Goal: Transaction & Acquisition: Obtain resource

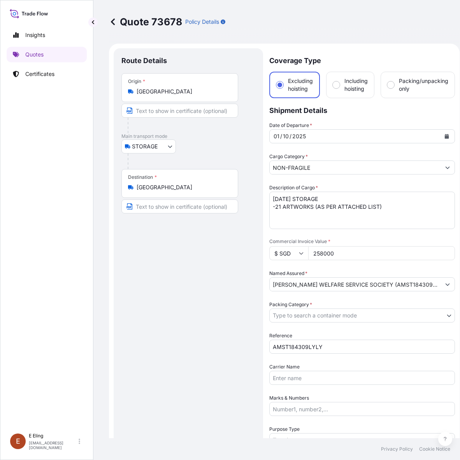
select select "STORAGE"
select select "Transit"
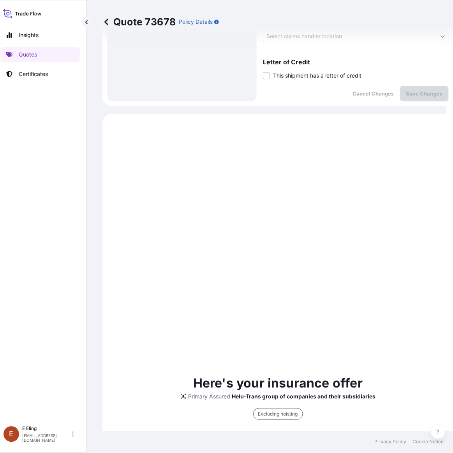
scroll to position [314, 0]
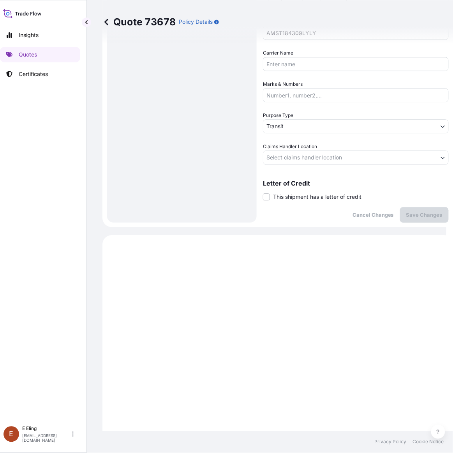
drag, startPoint x: 312, startPoint y: 185, endPoint x: 313, endPoint y: 197, distance: 12.1
click at [312, 186] on div "Letter of Credit This shipment has a letter of credit Letter of credit * Letter…" at bounding box center [356, 190] width 186 height 21
click at [312, 196] on span "This shipment has a letter of credit" at bounding box center [317, 197] width 88 height 8
click at [263, 192] on input "This shipment has a letter of credit" at bounding box center [263, 192] width 0 height 0
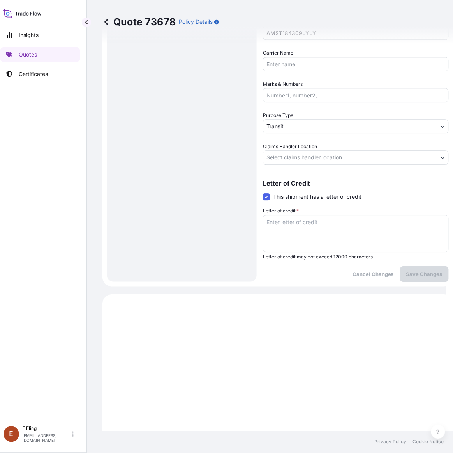
click at [314, 226] on textarea "Letter of credit *" at bounding box center [356, 233] width 186 height 37
paste textarea "Storage Period: [DATE] to [DATE] (till further notice)"
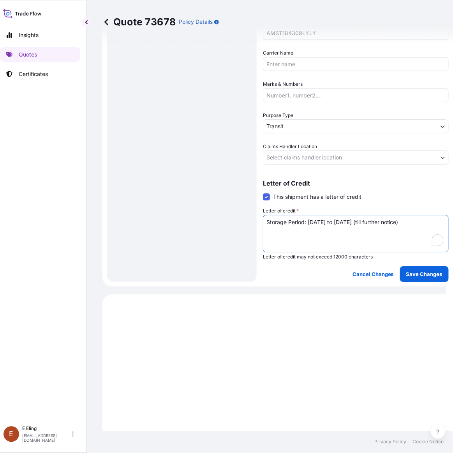
type textarea "Storage Period: [DATE] to [DATE] (till further notice)"
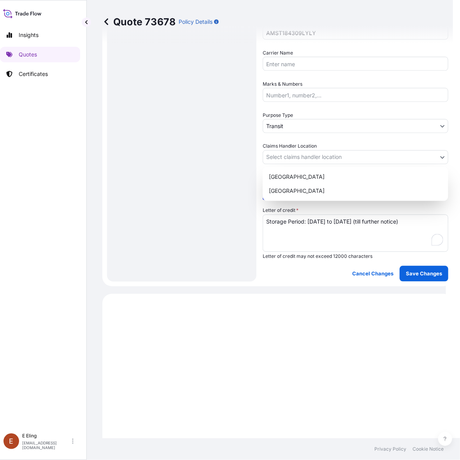
click at [317, 159] on body "Insights Quotes Certificates [PERSON_NAME] [EMAIL_ADDRESS][DOMAIN_NAME] Quote 7…" at bounding box center [219, 230] width 453 height 460
click at [304, 184] on div "[GEOGRAPHIC_DATA]" at bounding box center [356, 191] width 180 height 14
select select "[GEOGRAPHIC_DATA]"
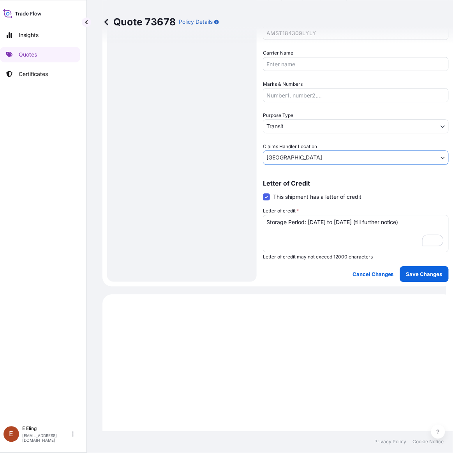
click at [302, 123] on body "Insights Quotes Certificates [PERSON_NAME] [EMAIL_ADDRESS][DOMAIN_NAME] Quote 7…" at bounding box center [219, 226] width 453 height 453
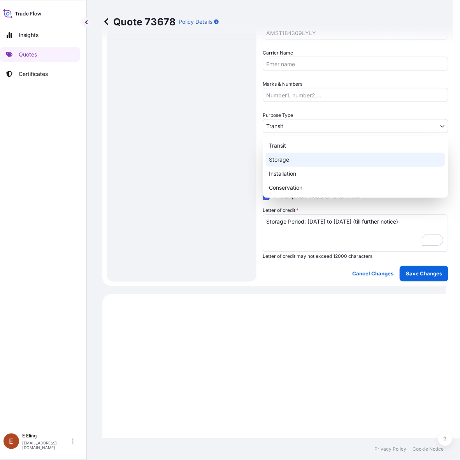
click at [291, 156] on div "Storage" at bounding box center [356, 160] width 180 height 14
select select "Storage"
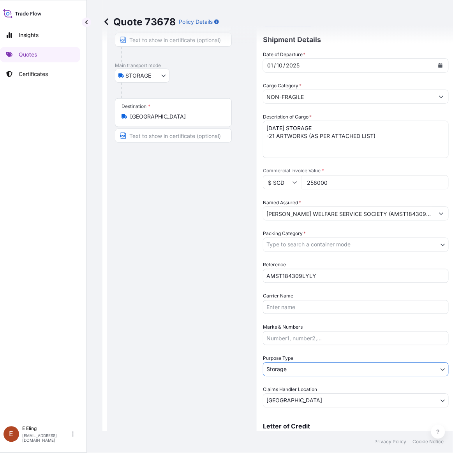
scroll to position [71, 0]
click at [303, 248] on body "Insights Quotes Certificates [PERSON_NAME] [EMAIL_ADDRESS][DOMAIN_NAME] Quote 7…" at bounding box center [219, 226] width 453 height 453
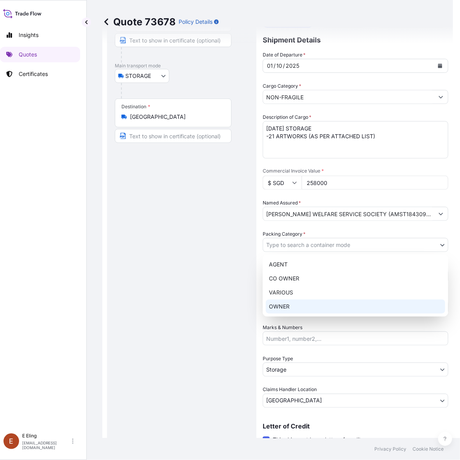
click at [293, 309] on div "OWNER" at bounding box center [356, 307] width 180 height 14
select select "27"
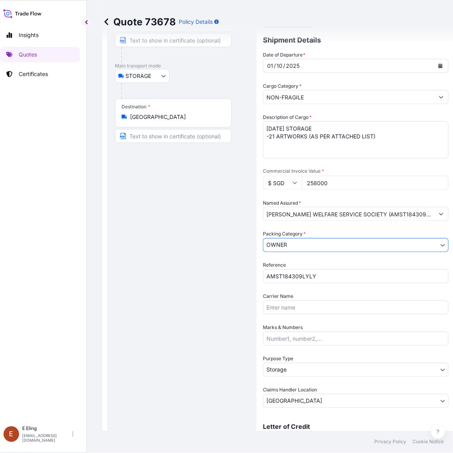
scroll to position [168, 0]
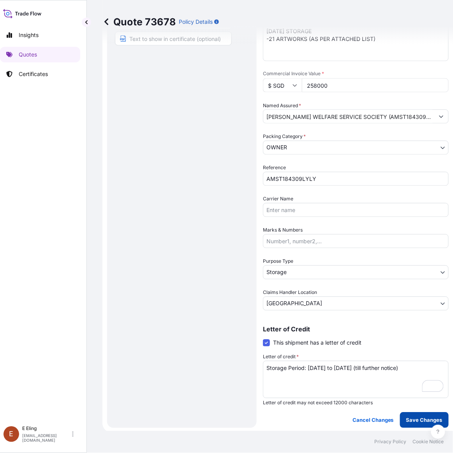
click at [418, 425] on button "Save Changes" at bounding box center [424, 420] width 49 height 16
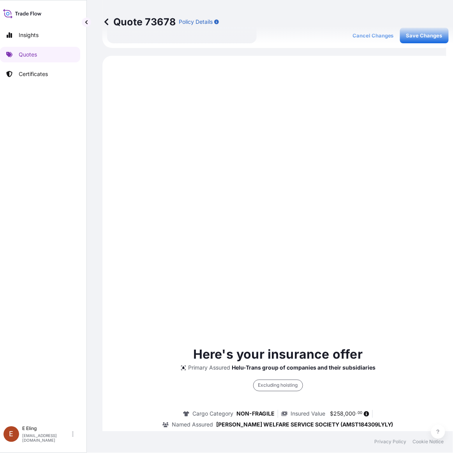
scroll to position [0, 0]
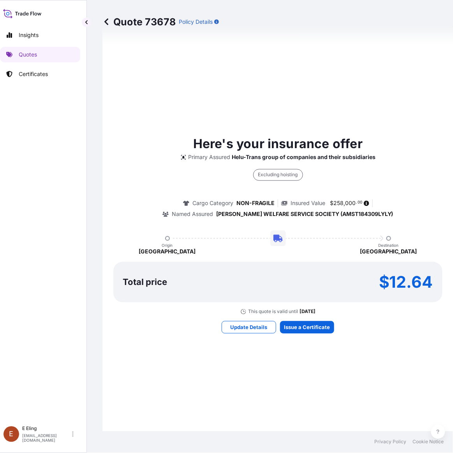
select select "STORAGE"
select select "Storage"
select select "[GEOGRAPHIC_DATA]"
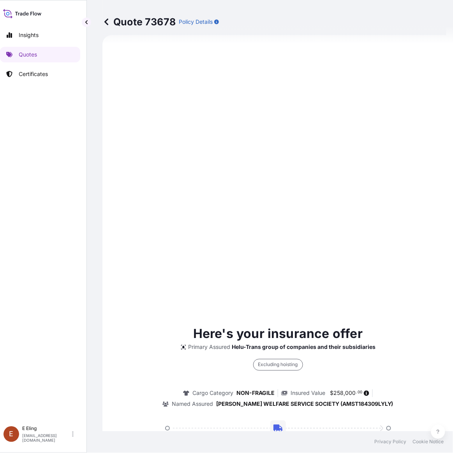
click at [308, 327] on div "Here's your insurance offer Primary Assured Helu-Trans group of companies and t…" at bounding box center [277, 414] width 329 height 180
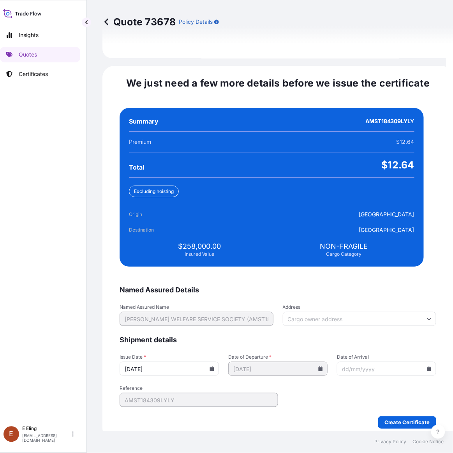
click at [214, 366] on icon at bounding box center [212, 368] width 4 height 5
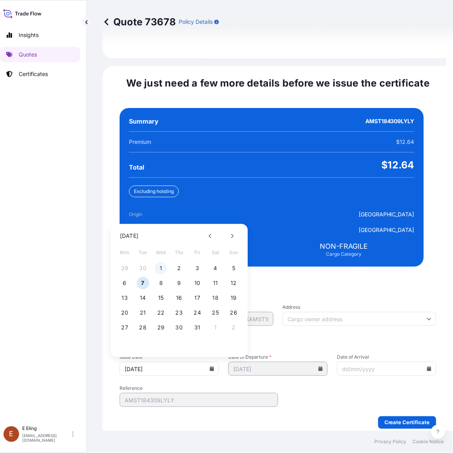
click at [162, 262] on button "1" at bounding box center [161, 268] width 12 height 12
type input "[DATE]"
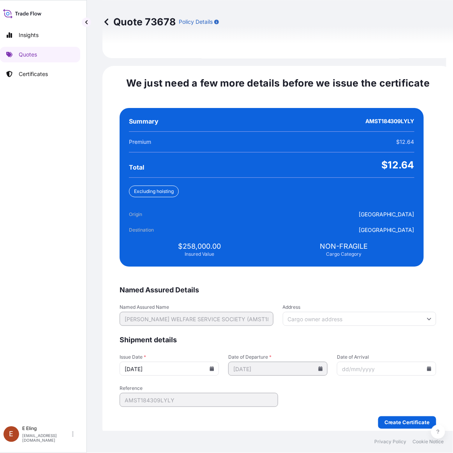
click at [417, 361] on input "Date of Arrival" at bounding box center [386, 368] width 99 height 14
click at [427, 366] on icon at bounding box center [429, 368] width 4 height 5
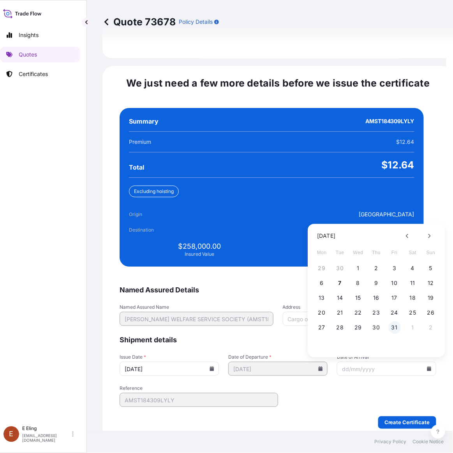
click at [391, 321] on button "31" at bounding box center [394, 327] width 12 height 12
type input "[DATE]"
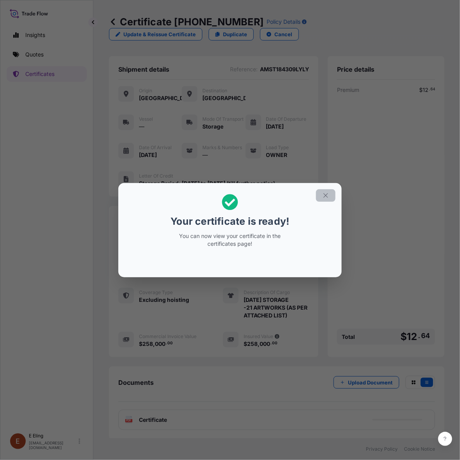
click at [321, 192] on button "button" at bounding box center [325, 195] width 19 height 12
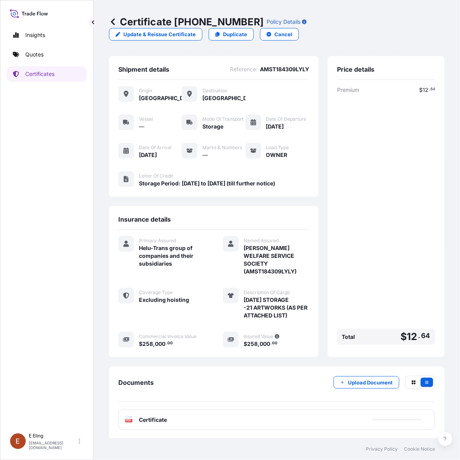
click at [254, 410] on div "PDF Certificate" at bounding box center [276, 420] width 317 height 20
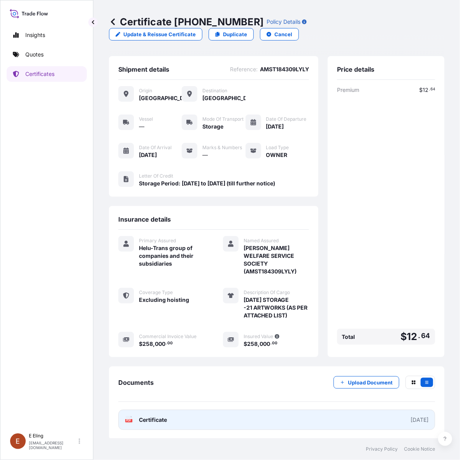
click at [232, 410] on link "PDF Certificate [DATE]" at bounding box center [276, 420] width 317 height 20
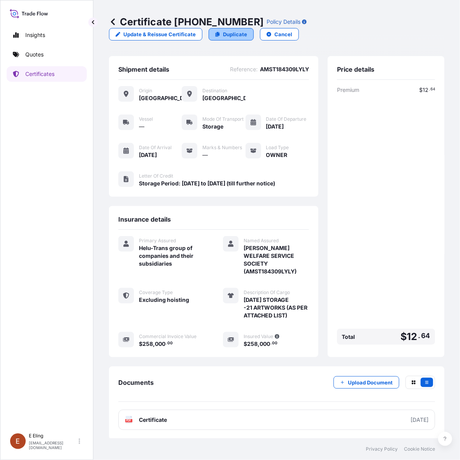
click at [235, 32] on p "Duplicate" at bounding box center [235, 34] width 24 height 8
select select "STORAGE"
select select "Storage"
select select "[GEOGRAPHIC_DATA]"
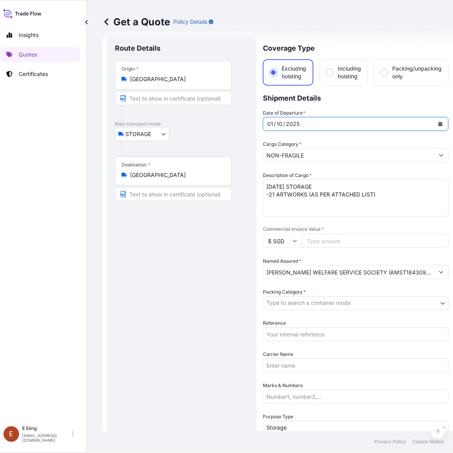
click at [441, 122] on icon "Calendar" at bounding box center [440, 124] width 5 height 5
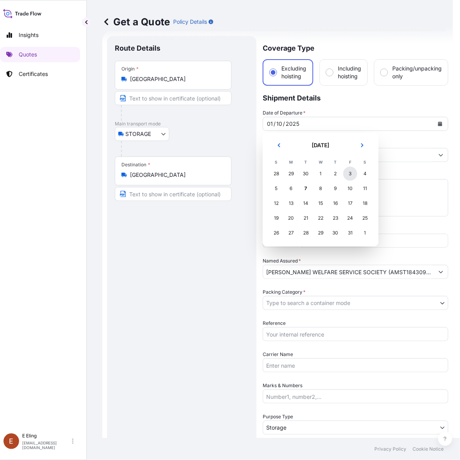
click at [353, 176] on div "3" at bounding box center [351, 174] width 14 height 14
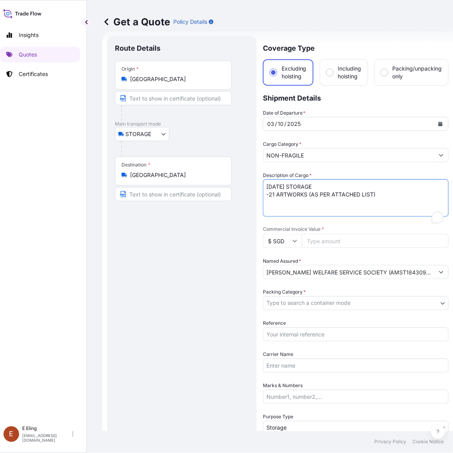
click at [267, 186] on textarea "[DATE] STORAGE -21 ARTWORKS (AS PER ATTACHED LIST)" at bounding box center [356, 197] width 186 height 37
click at [273, 197] on textarea "[DATE] STORAGE -21 ARTWORKS (AS PER ATTACHED LIST)" at bounding box center [356, 197] width 186 height 37
drag, startPoint x: 382, startPoint y: 193, endPoint x: 254, endPoint y: 193, distance: 128.2
click at [254, 193] on form "Route Details Place of loading Road / Inland Road / Inland Origin * [GEOGRAPHIC…" at bounding box center [277, 309] width 351 height 557
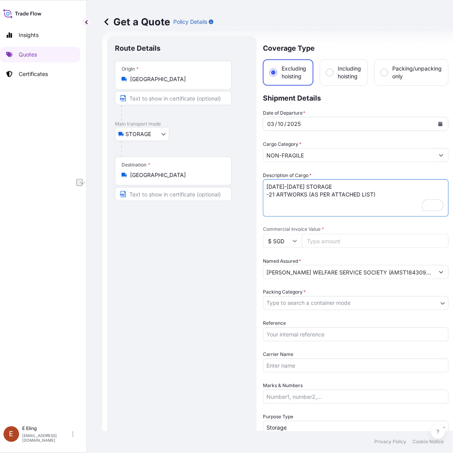
click at [273, 195] on textarea "[DATE] STORAGE -21 ARTWORKS (AS PER ATTACHED LIST)" at bounding box center [356, 197] width 186 height 37
click at [270, 195] on textarea "[DATE] STORAGE -21 ARTWORKS (AS PER ATTACHED LIST)" at bounding box center [356, 197] width 186 height 37
type textarea "[DATE]-[DATE] STORAGE -5 ARTWORKS (AS PER ATTACHED LIST)"
click at [310, 302] on body "Insights Quotes Certificates [PERSON_NAME] [EMAIL_ADDRESS][DOMAIN_NAME] Get a Q…" at bounding box center [219, 226] width 453 height 453
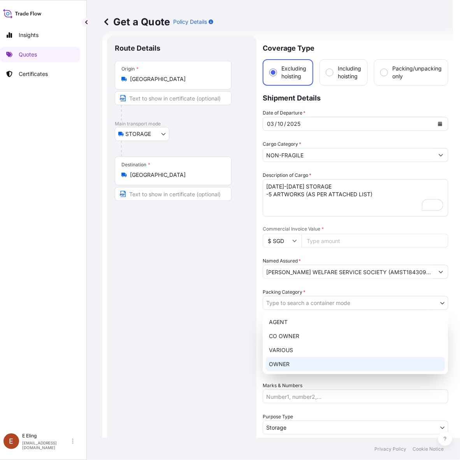
click at [295, 363] on div "OWNER" at bounding box center [356, 364] width 180 height 14
select select "27"
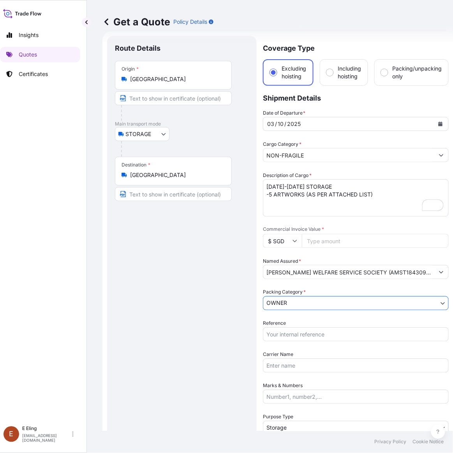
click at [294, 327] on input "Reference" at bounding box center [356, 334] width 186 height 14
paste input "-[PERSON_NAME] WELFARE SERVICE SOCIETY (AMST184309LYLY) STORAGE FOR [DATE] (NF)"
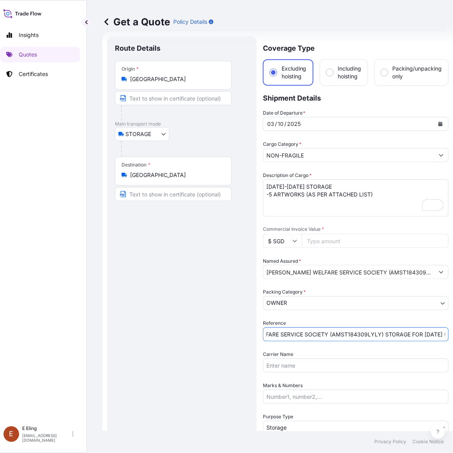
scroll to position [0, 0]
click at [435, 334] on input "-[PERSON_NAME] WELFARE SERVICE SOCIETY (AMST184309LYLY) STORAGE FOR [DATE] (NF)" at bounding box center [356, 334] width 186 height 14
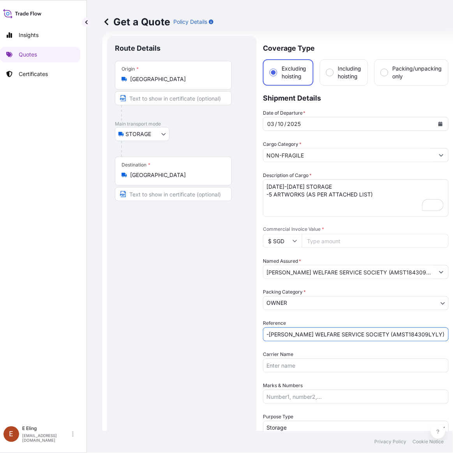
paste input "AMST184309LYLY"
type input "AMST184309LYLY"
click at [323, 235] on input "Commercial Invoice Value *" at bounding box center [375, 241] width 147 height 14
click at [346, 242] on input "Commercial Invoice Value *" at bounding box center [375, 241] width 147 height 14
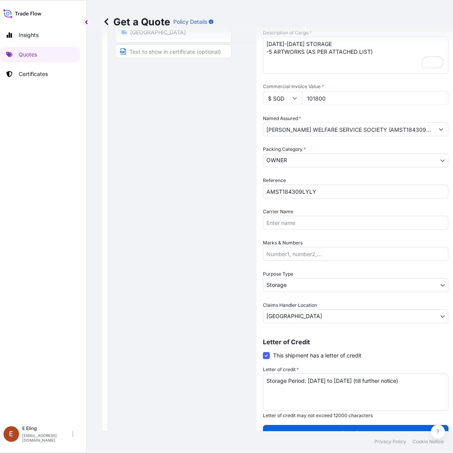
scroll to position [159, 0]
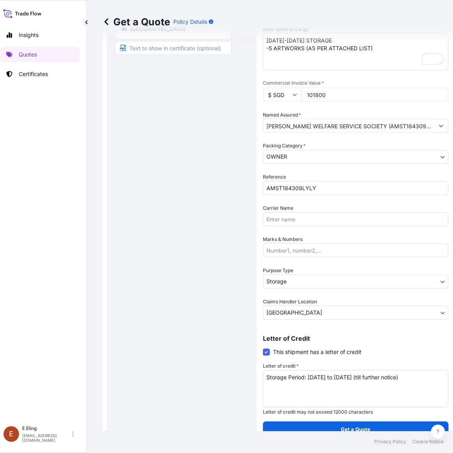
type input "101800"
click at [316, 379] on textarea "Storage Period: [DATE] to [DATE] (till further notice)" at bounding box center [356, 388] width 186 height 37
click at [337, 423] on button "Get a Quote" at bounding box center [356, 429] width 186 height 16
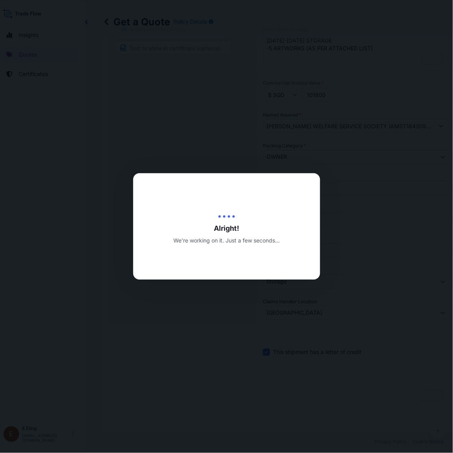
type input "[DATE]"
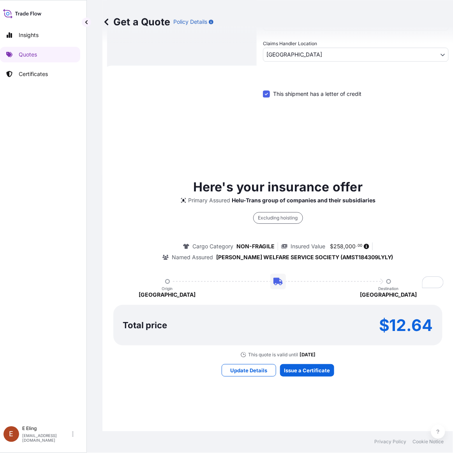
scroll to position [417, 0]
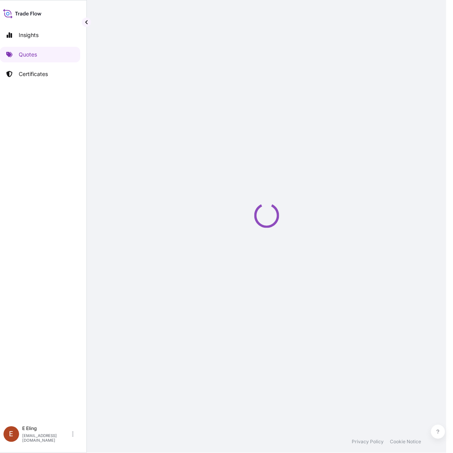
select select "STORAGE"
select select "Transit"
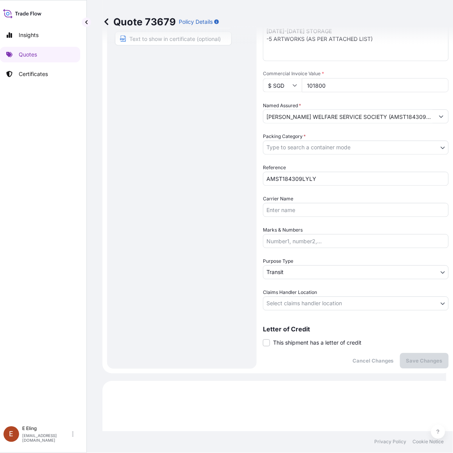
click at [298, 343] on span "This shipment has a letter of credit" at bounding box center [317, 343] width 88 height 8
click at [263, 339] on input "This shipment has a letter of credit" at bounding box center [263, 339] width 0 height 0
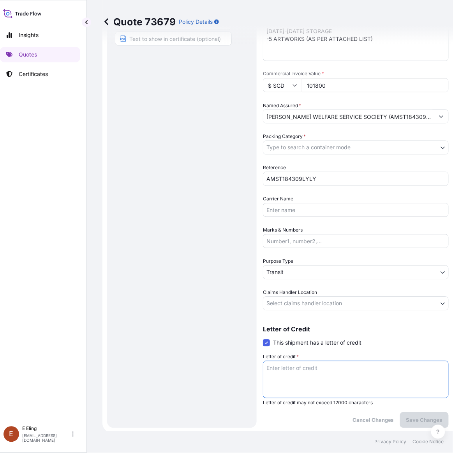
click at [305, 368] on textarea "Letter of credit *" at bounding box center [356, 379] width 186 height 37
paste textarea "Storage Period: [DATE] to [DATE] (till further notice)"
click at [313, 368] on textarea "Storage Period: [DATE] to [DATE] (till further notice)" at bounding box center [356, 379] width 186 height 37
type textarea "Storage Period: [DATE] to [DATE] (till further notice)"
click at [314, 303] on body "Insights Quotes Certificates [PERSON_NAME] [EMAIL_ADDRESS][DOMAIN_NAME] Quote 7…" at bounding box center [219, 226] width 453 height 453
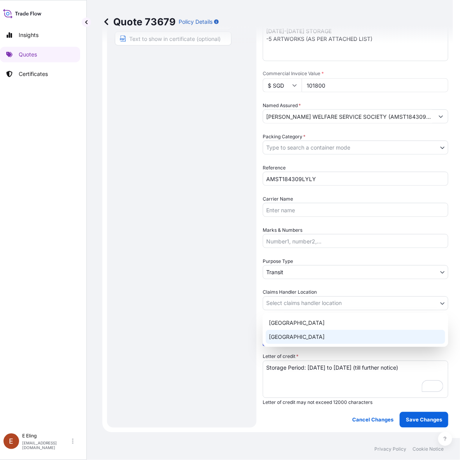
click at [301, 336] on div "[GEOGRAPHIC_DATA]" at bounding box center [356, 337] width 180 height 14
select select "[GEOGRAPHIC_DATA]"
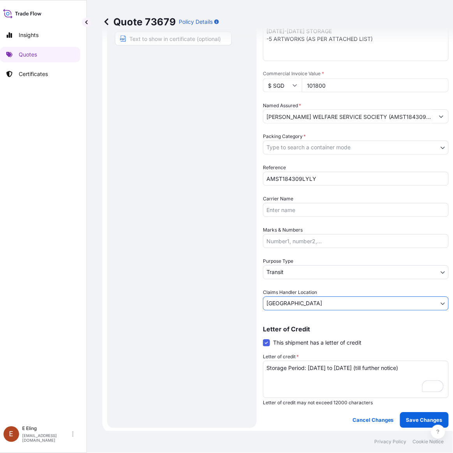
click at [293, 275] on body "Insights Quotes Certificates [PERSON_NAME] [EMAIL_ADDRESS][DOMAIN_NAME] Quote 7…" at bounding box center [219, 226] width 453 height 453
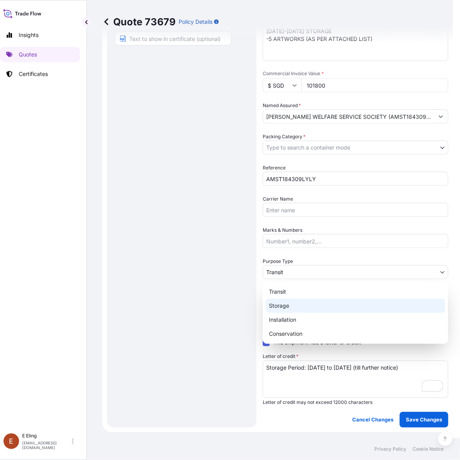
click at [284, 307] on div "Storage" at bounding box center [356, 306] width 180 height 14
select select "Storage"
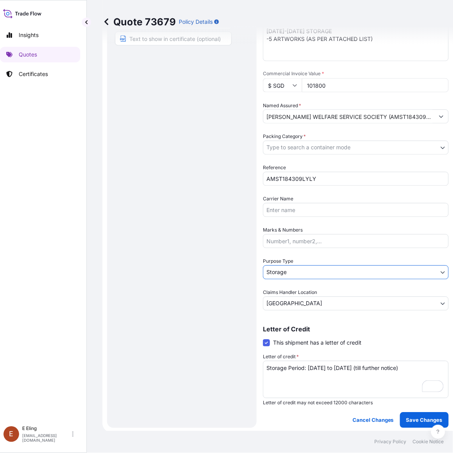
click at [299, 151] on body "Insights Quotes Certificates [PERSON_NAME] [EMAIL_ADDRESS][DOMAIN_NAME] Quote 7…" at bounding box center [219, 226] width 453 height 453
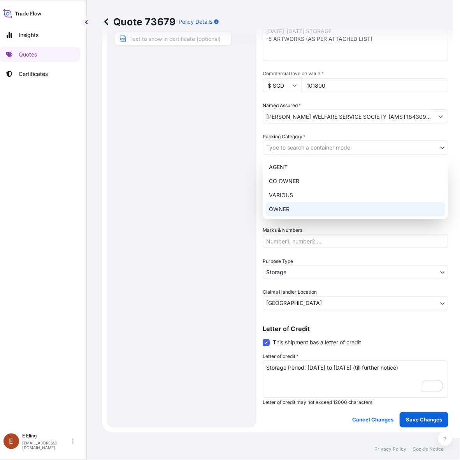
click at [286, 210] on div "OWNER" at bounding box center [356, 209] width 180 height 14
select select "27"
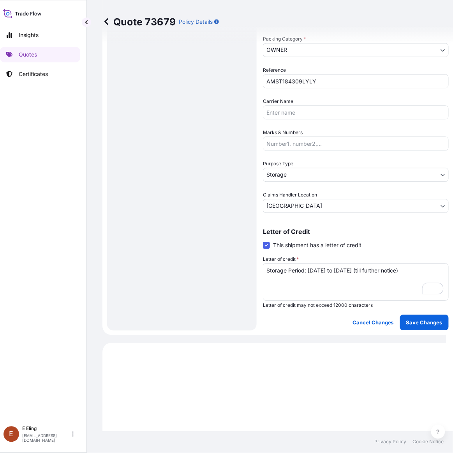
drag, startPoint x: 443, startPoint y: 310, endPoint x: 439, endPoint y: 314, distance: 5.3
click at [443, 311] on div "Coverage Type Excluding hoisting Including hoisting Packing/unpacking only Ship…" at bounding box center [356, 56] width 186 height 547
click at [431, 319] on p "Save Changes" at bounding box center [424, 323] width 36 height 8
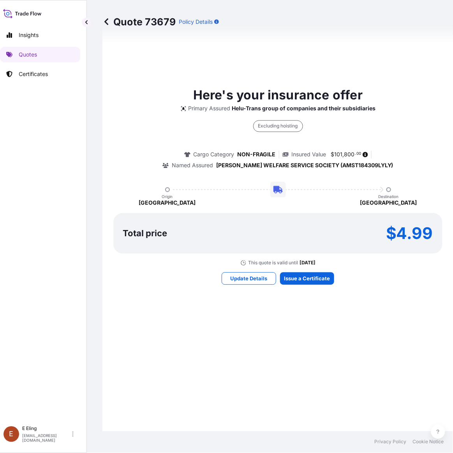
select select "STORAGE"
select select "Storage"
select select "[GEOGRAPHIC_DATA]"
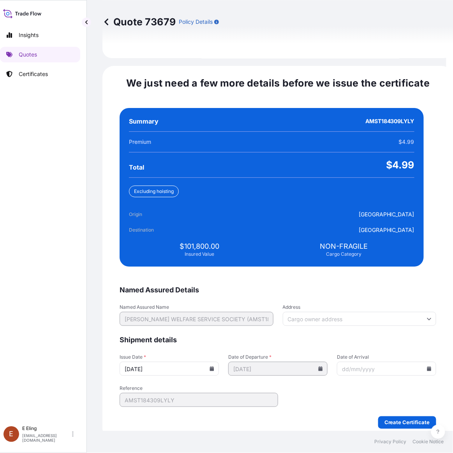
click at [219, 361] on div "[DATE]" at bounding box center [169, 368] width 99 height 14
click at [214, 366] on icon at bounding box center [212, 368] width 4 height 5
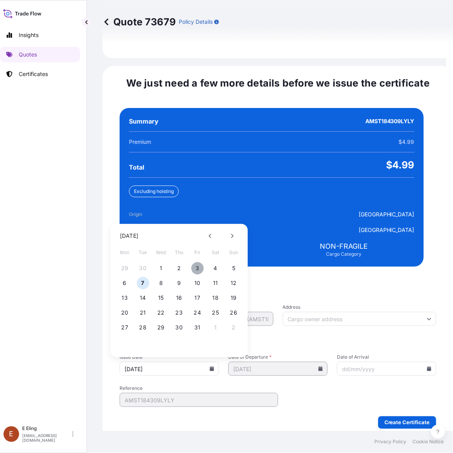
click at [195, 262] on button "3" at bounding box center [197, 268] width 12 height 12
type input "[DATE]"
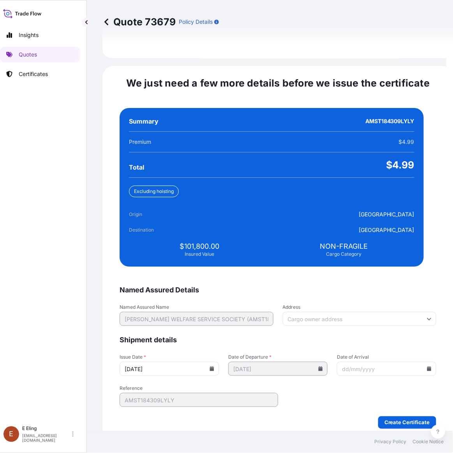
click at [414, 363] on input "Date of Arrival" at bounding box center [386, 368] width 99 height 14
click at [427, 366] on icon at bounding box center [429, 368] width 5 height 5
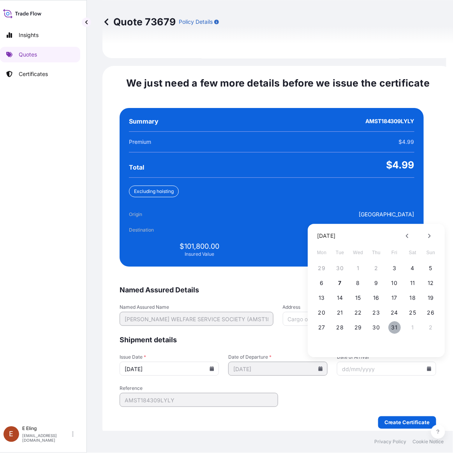
click at [390, 321] on button "31" at bounding box center [394, 327] width 12 height 12
type input "[DATE]"
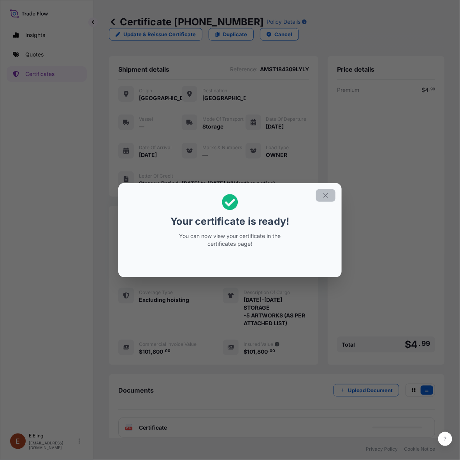
click at [321, 192] on button "button" at bounding box center [325, 195] width 19 height 12
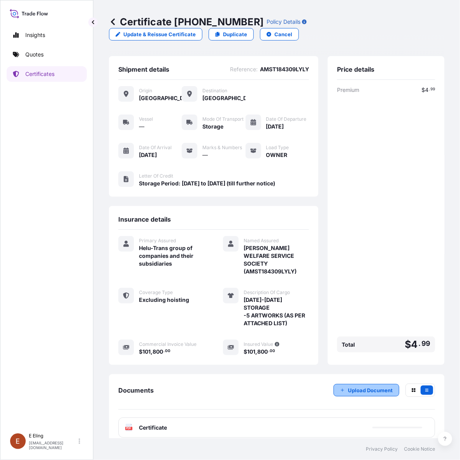
click at [354, 386] on p "Upload Document" at bounding box center [370, 390] width 45 height 8
click at [349, 386] on p "Upload Document" at bounding box center [370, 390] width 45 height 8
click at [381, 386] on p "Upload Document" at bounding box center [370, 390] width 45 height 8
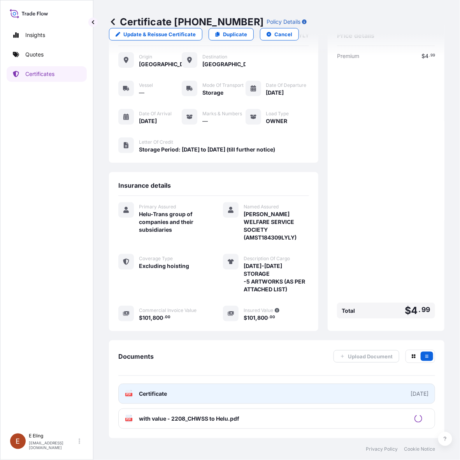
click at [247, 404] on link "PDF Certificate [DATE]" at bounding box center [276, 394] width 317 height 20
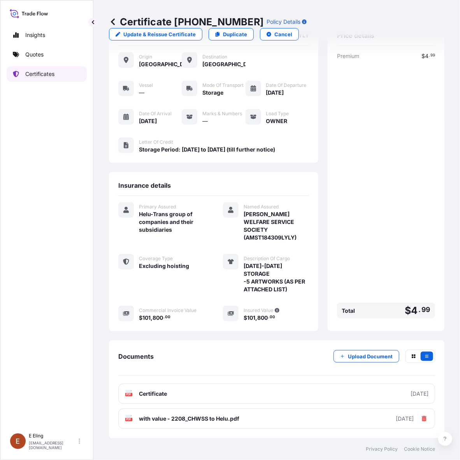
click at [61, 68] on link "Certificates" at bounding box center [47, 74] width 80 height 16
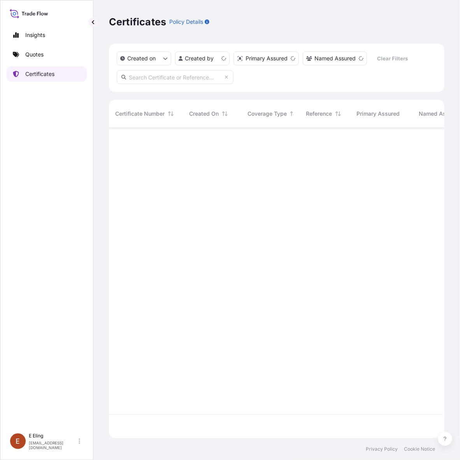
scroll to position [308, 328]
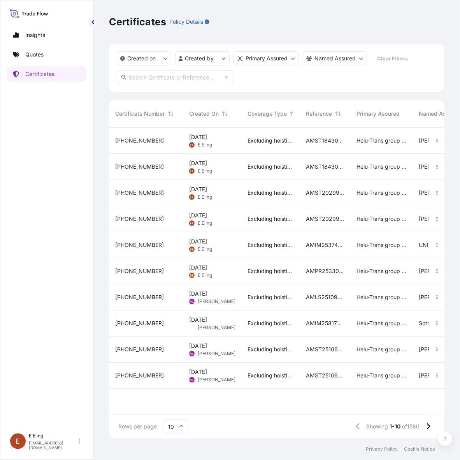
click at [252, 160] on div "Excluding hoisting" at bounding box center [271, 167] width 58 height 26
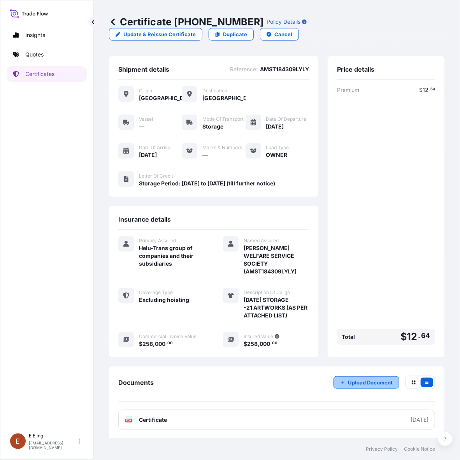
click at [375, 378] on button "Upload Document" at bounding box center [367, 382] width 66 height 12
click at [378, 246] on div "Premium $ 12 . 64 Total $ 12 . 64" at bounding box center [386, 217] width 98 height 262
click at [406, 168] on div "Premium $ 12 . 64 Total $ 12 . 64" at bounding box center [386, 217] width 98 height 262
click at [48, 78] on link "Certificates" at bounding box center [47, 74] width 80 height 16
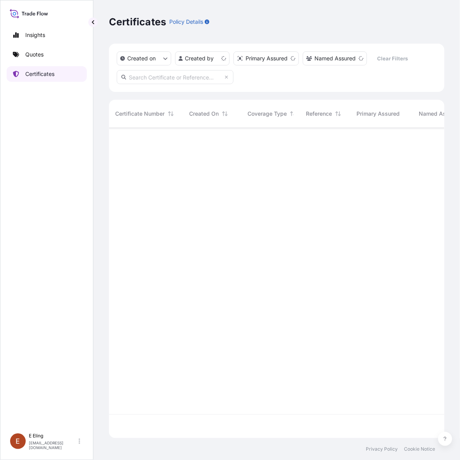
scroll to position [308, 328]
